Goal: Information Seeking & Learning: Learn about a topic

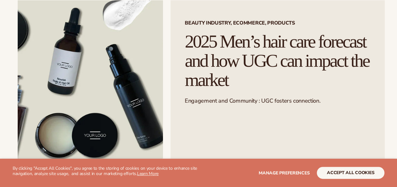
scroll to position [63, 0]
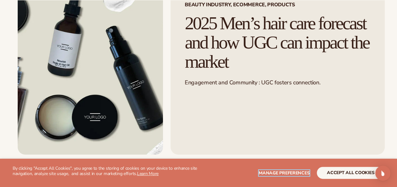
click at [287, 172] on span "Manage preferences" at bounding box center [283, 173] width 51 height 6
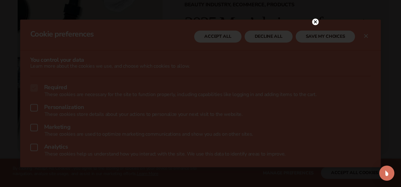
click at [315, 23] on circle at bounding box center [315, 22] width 7 height 7
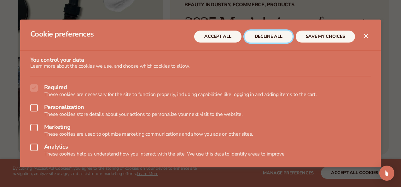
click at [286, 35] on button "DECLINE ALL" at bounding box center [269, 37] width 48 height 12
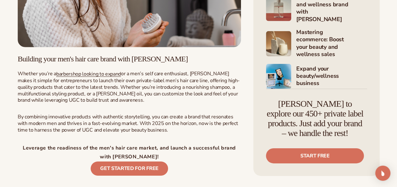
scroll to position [946, 0]
